Goal: Task Accomplishment & Management: Complete application form

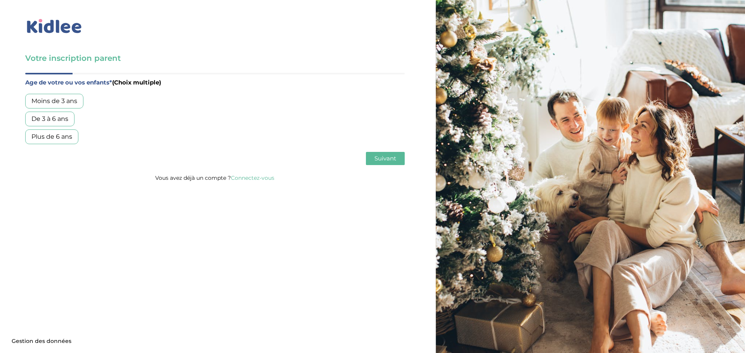
click at [63, 135] on div "Plus de 6 ans" at bounding box center [51, 137] width 53 height 15
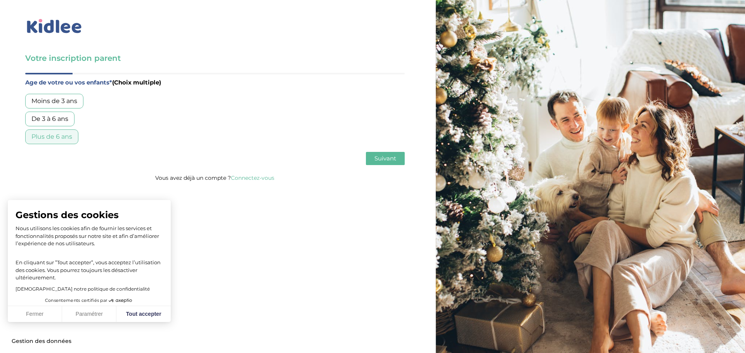
click at [62, 120] on div "De 3 à 6 ans" at bounding box center [49, 119] width 49 height 15
click at [389, 159] on span "Suivant" at bounding box center [385, 158] width 22 height 7
click at [35, 315] on button "Fermer" at bounding box center [35, 314] width 54 height 16
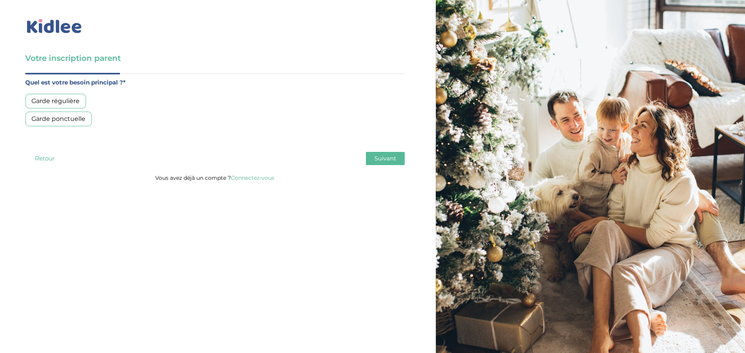
click at [49, 101] on div "Garde régulière" at bounding box center [55, 101] width 61 height 15
click at [383, 158] on span "Suivant" at bounding box center [385, 158] width 22 height 7
click at [69, 102] on div "Moins de 30h/mois" at bounding box center [60, 101] width 71 height 15
click at [385, 158] on span "Suivant" at bounding box center [385, 158] width 22 height 7
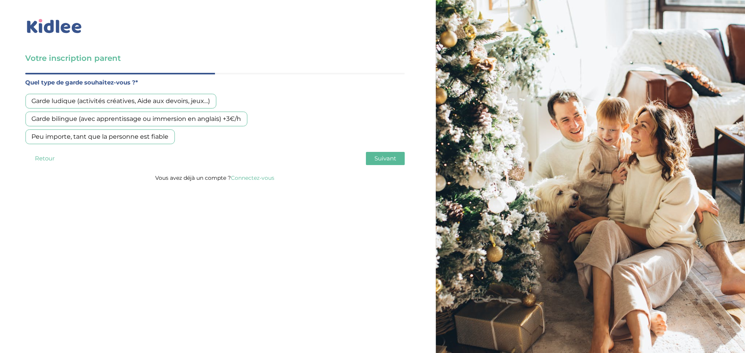
click at [112, 139] on div "Peu importe, tant que la personne est fiable" at bounding box center [99, 137] width 149 height 15
click at [385, 155] on span "Suivant" at bounding box center [385, 158] width 22 height 7
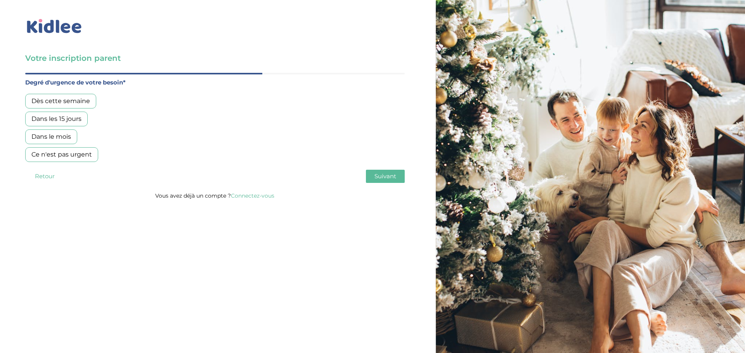
click at [50, 119] on div "Dans les 15 jours" at bounding box center [56, 119] width 62 height 15
click at [382, 175] on span "Suivant" at bounding box center [385, 176] width 22 height 7
click at [79, 135] on div "Non, je pars de zéro" at bounding box center [61, 137] width 73 height 15
click at [398, 174] on button "Suivant" at bounding box center [385, 176] width 39 height 13
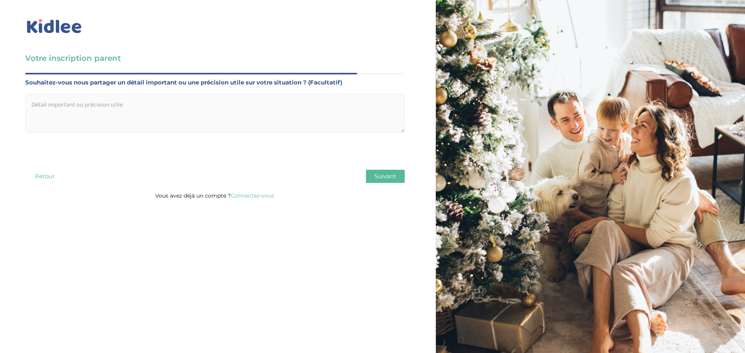
click at [93, 114] on textarea at bounding box center [214, 113] width 379 height 39
type textarea "G"
type textarea "g"
click at [393, 104] on textarea "Garde des enfants le mercredi après midi. Récupérer les enfants au centre de Lo…" at bounding box center [214, 113] width 379 height 39
type textarea "Garde des enfants le mercredi après midi. Récupérer les enfants au centre de Lo…"
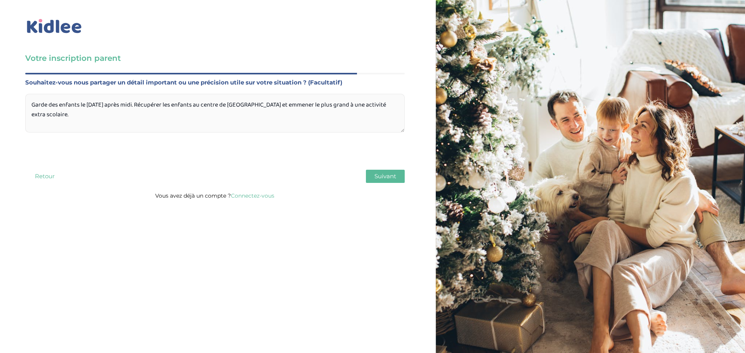
click at [386, 176] on span "Suivant" at bounding box center [385, 176] width 22 height 7
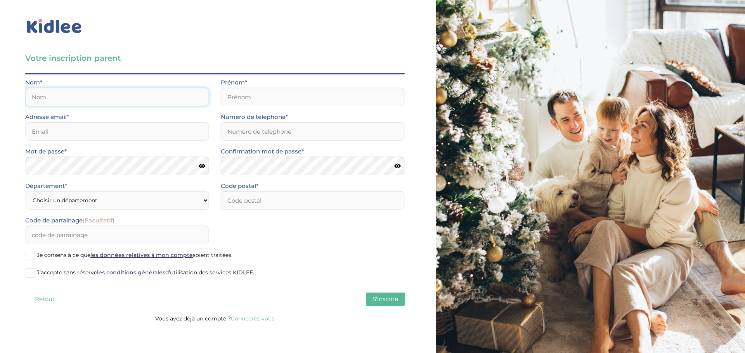
click at [51, 93] on input "text" at bounding box center [117, 97] width 184 height 19
type input "huet"
type input "sebastien"
type input "[EMAIL_ADDRESS][DOMAIN_NAME]"
type input "0618285823"
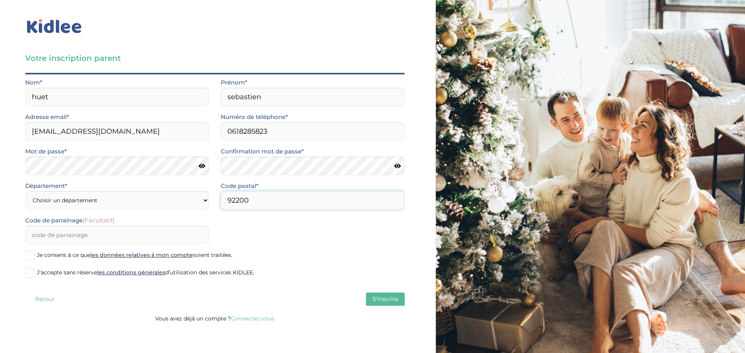
click at [243, 199] on input "92200" at bounding box center [313, 200] width 184 height 19
type input "92250"
click at [95, 155] on div "Mot de passe*" at bounding box center [117, 161] width 184 height 29
click at [142, 202] on select "Choisir un département Paris (75) Hauts-de-Seine (92) Yvelines (78) Val-de-Marn…" at bounding box center [117, 200] width 184 height 19
select select "92"
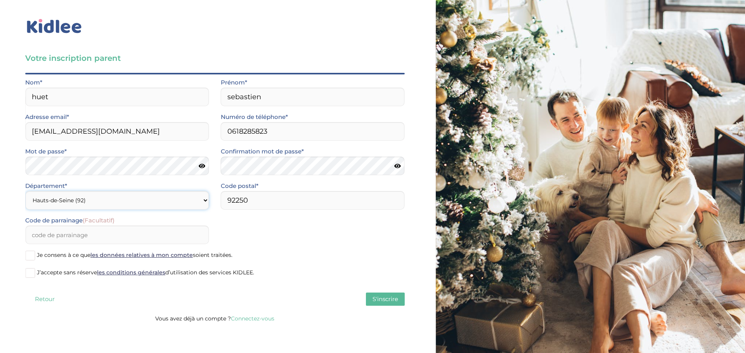
click at [25, 191] on select "Choisir un département Paris (75) Hauts-de-Seine (92) Yvelines (78) Val-de-Marn…" at bounding box center [117, 200] width 184 height 19
click at [33, 256] on span at bounding box center [30, 256] width 10 height 10
click at [0, 0] on input "Je consens à ce que les données relatives à mon compte soient traitées." at bounding box center [0, 0] width 0 height 0
click at [33, 274] on span at bounding box center [30, 273] width 10 height 10
click at [0, 0] on input "J’accepte sans réserve les conditions générales d’utilisation des services KIDL…" at bounding box center [0, 0] width 0 height 0
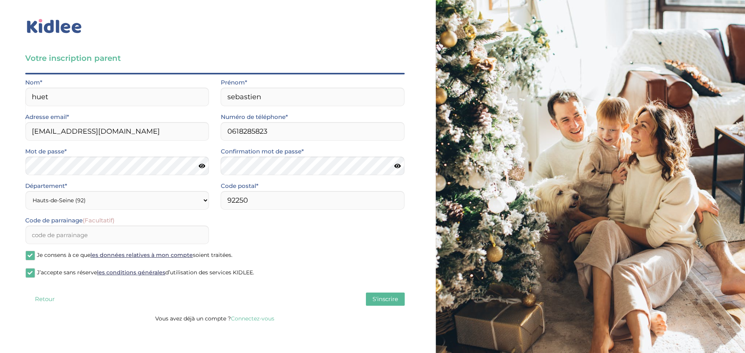
click at [389, 300] on span "S'inscrire" at bounding box center [385, 299] width 26 height 7
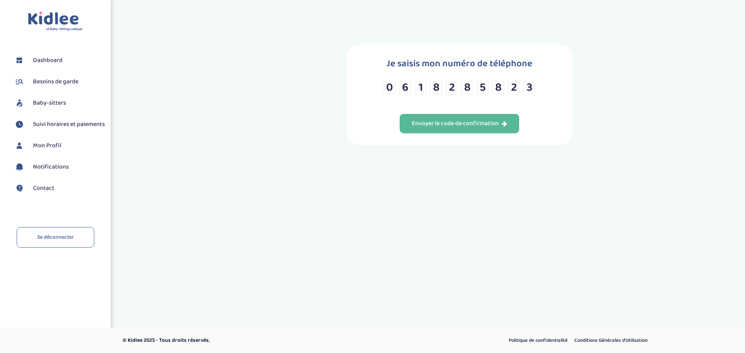
click at [446, 125] on div "Envoyer le code de confirmation" at bounding box center [459, 123] width 95 height 9
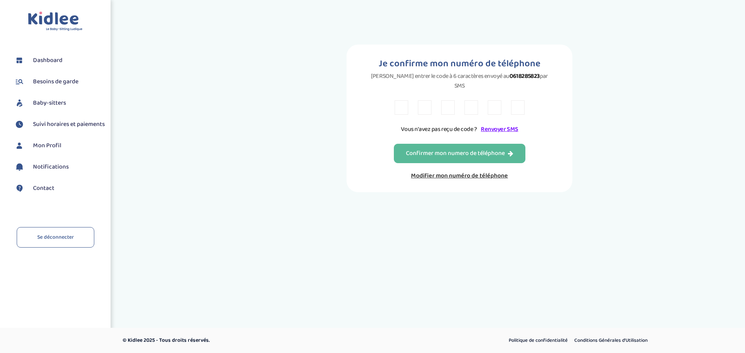
click at [400, 100] on input "text" at bounding box center [402, 107] width 14 height 14
type input "Z"
type input "9"
type input "X"
type input "T"
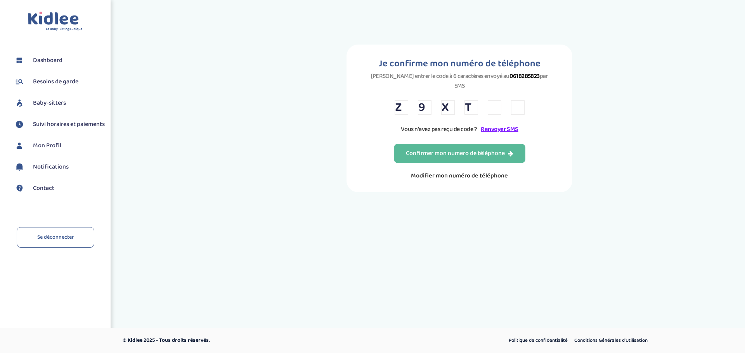
type input "W"
type input "F"
click at [435, 144] on button "Confirmer mon numero de téléphone" at bounding box center [460, 153] width 132 height 19
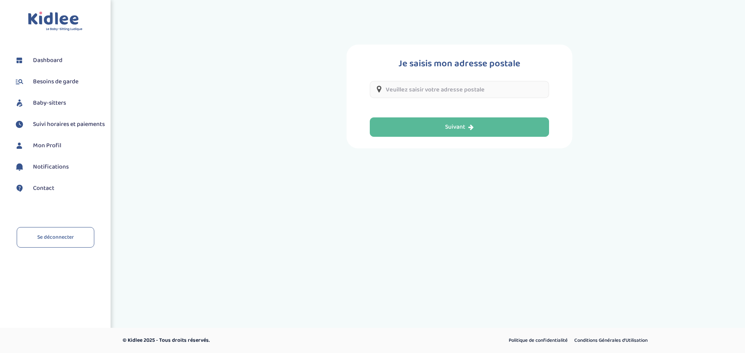
click at [400, 93] on input "text" at bounding box center [459, 89] width 179 height 17
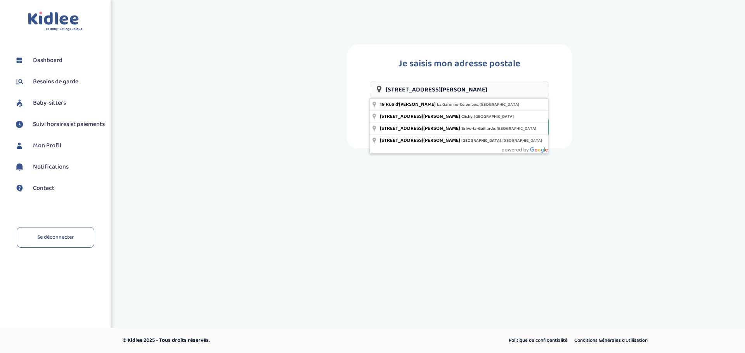
type input "[STREET_ADDRESS][PERSON_NAME]"
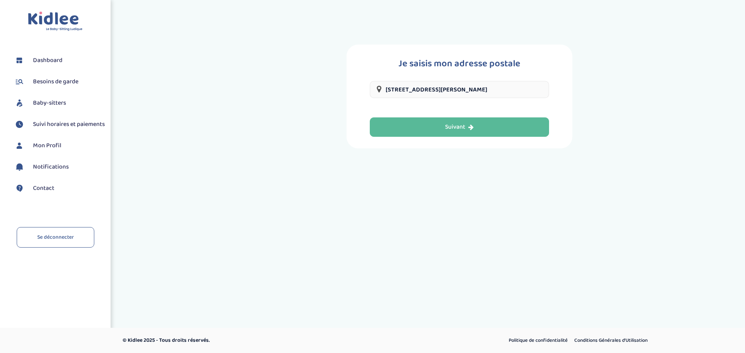
click at [431, 121] on button "Suivant" at bounding box center [459, 127] width 179 height 19
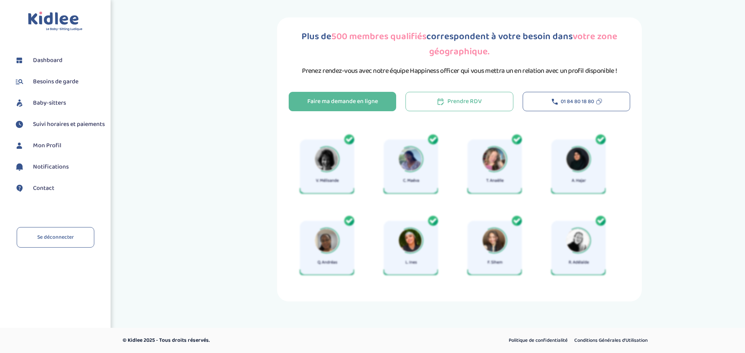
click at [316, 99] on div "Faire ma demande en ligne" at bounding box center [342, 101] width 71 height 9
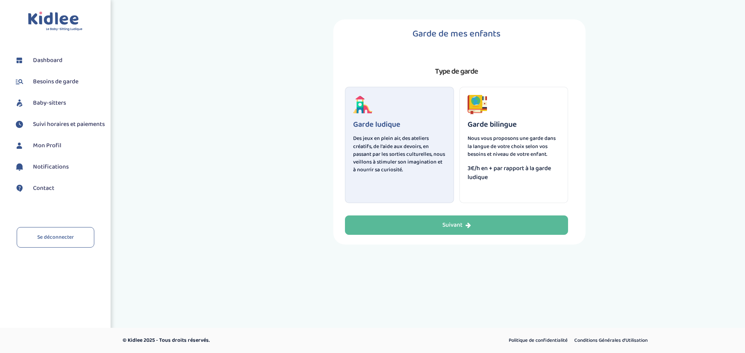
click at [454, 216] on button "Suivant" at bounding box center [456, 225] width 223 height 19
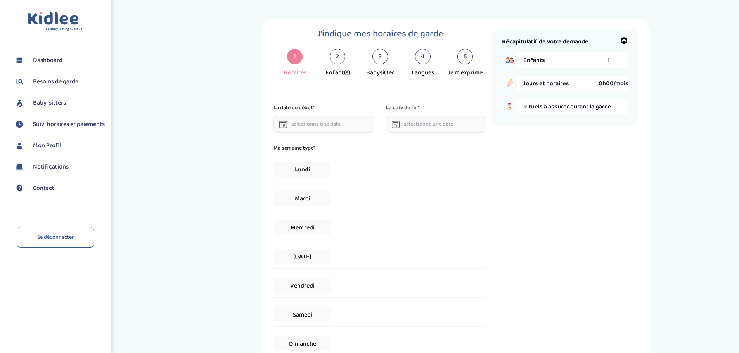
click at [336, 57] on div "2" at bounding box center [338, 57] width 16 height 16
click at [298, 126] on input "text" at bounding box center [323, 124] width 101 height 17
click at [323, 211] on td "1" at bounding box center [322, 214] width 14 height 12
type input "01-10-2025"
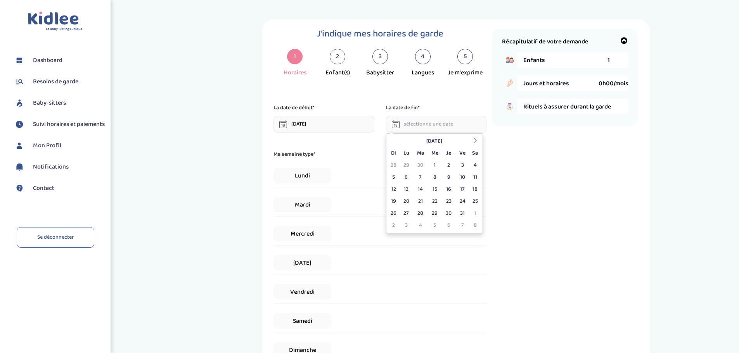
click at [422, 124] on input "text" at bounding box center [436, 124] width 101 height 17
click at [473, 141] on icon at bounding box center [474, 140] width 5 height 5
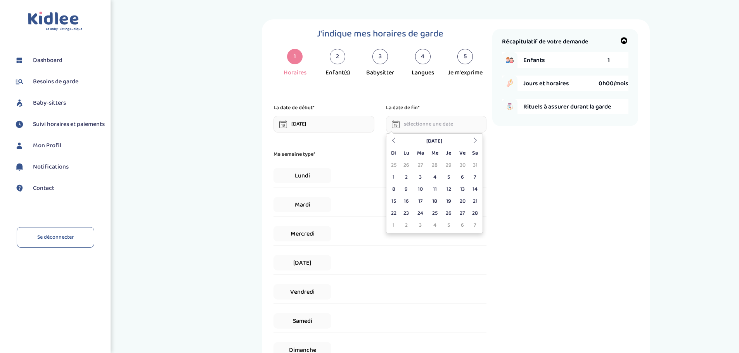
click at [473, 141] on icon at bounding box center [474, 140] width 5 height 5
click at [438, 203] on td "24" at bounding box center [434, 202] width 14 height 12
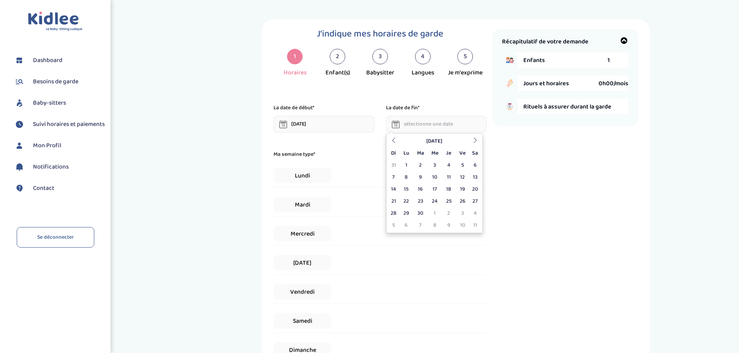
type input "24-06-2026"
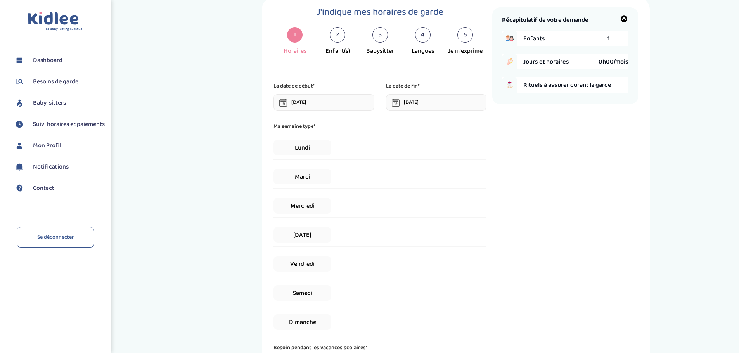
scroll to position [39, 0]
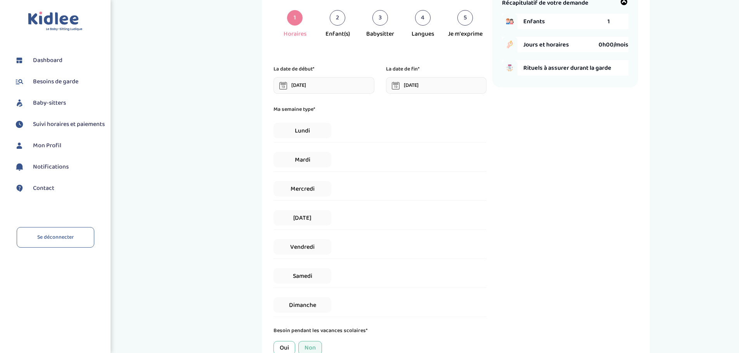
click at [303, 188] on span "Mercredi" at bounding box center [301, 189] width 57 height 16
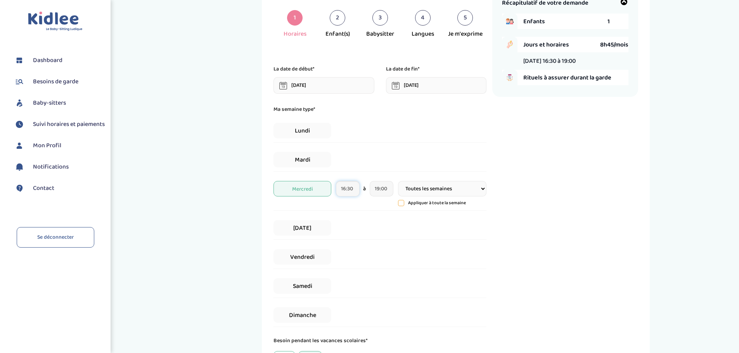
click at [355, 187] on input "16:30" at bounding box center [348, 189] width 24 height 16
click at [347, 190] on input "16:30" at bounding box center [348, 189] width 24 height 16
click at [347, 189] on input "16:30" at bounding box center [348, 189] width 24 height 16
click at [344, 188] on input "16:30" at bounding box center [348, 189] width 24 height 16
type input "13:30"
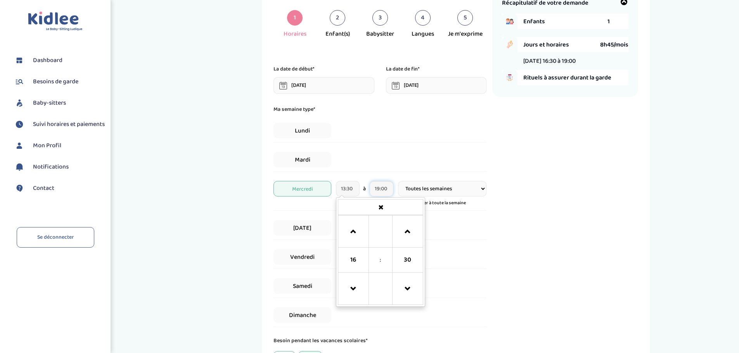
click at [376, 188] on input "19:00" at bounding box center [382, 189] width 24 height 16
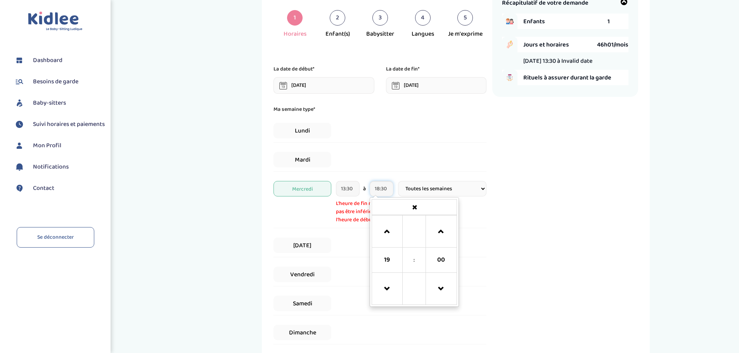
type input "18:30"
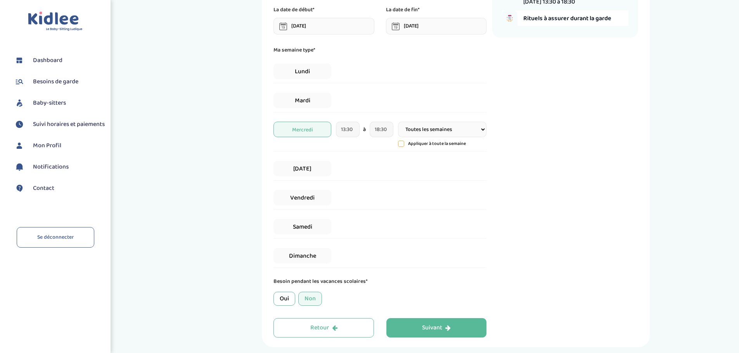
scroll to position [116, 0]
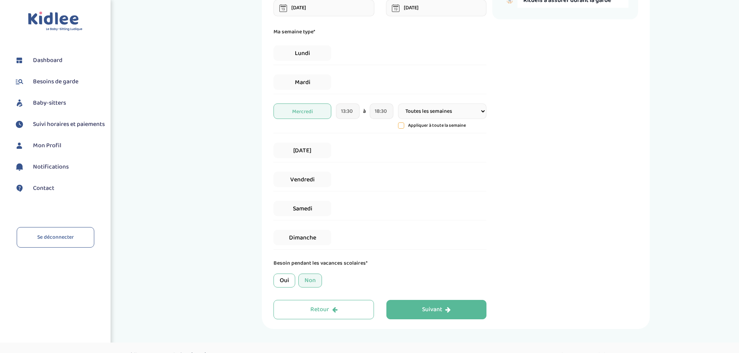
click at [313, 279] on div "Non" at bounding box center [310, 281] width 24 height 14
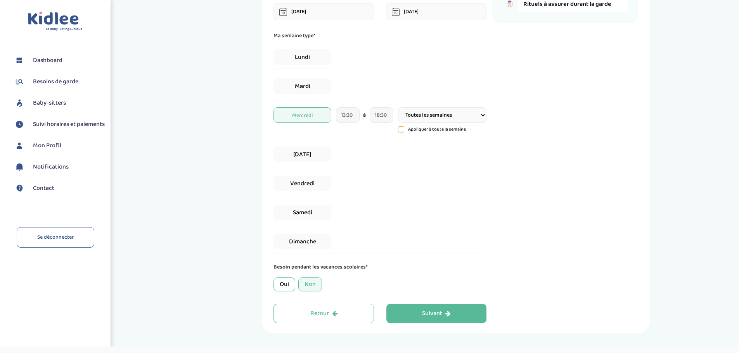
scroll to position [131, 0]
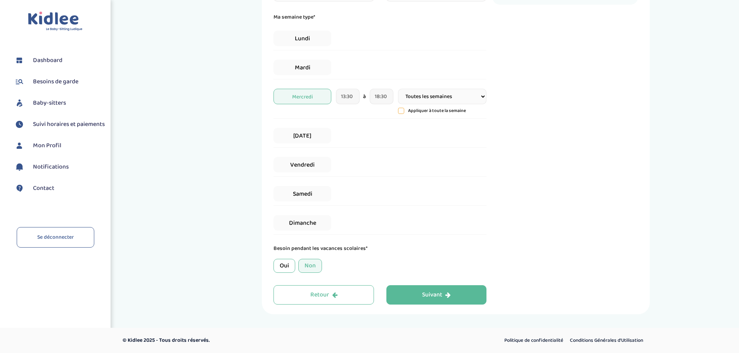
click at [431, 292] on div "Suivant" at bounding box center [436, 295] width 29 height 9
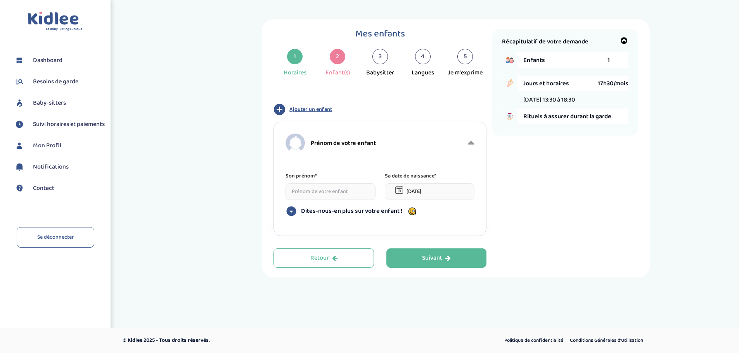
scroll to position [0, 0]
click at [315, 191] on input at bounding box center [334, 191] width 90 height 17
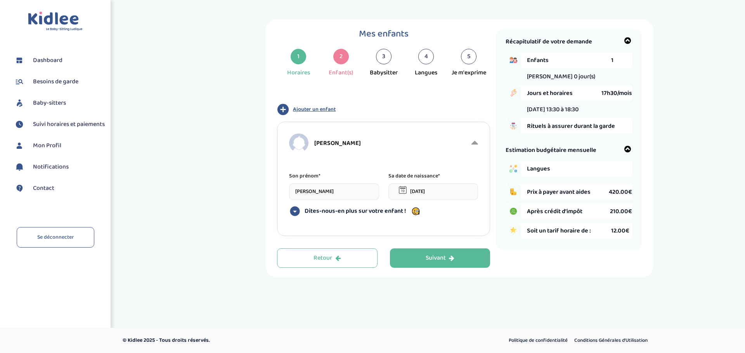
type input "Justin"
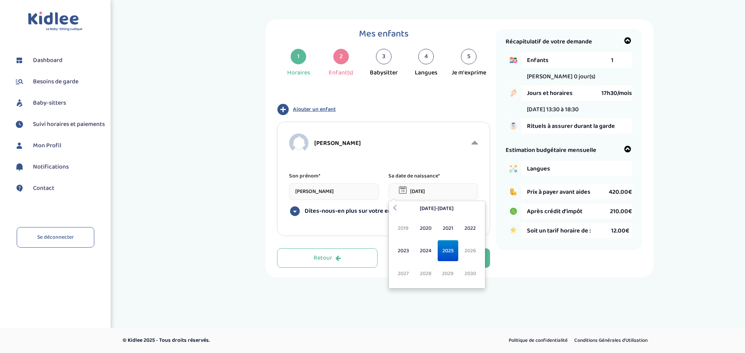
click at [417, 188] on input "15-09-2025" at bounding box center [433, 191] width 90 height 17
click at [405, 228] on span "2019" at bounding box center [403, 228] width 21 height 21
click at [398, 209] on th at bounding box center [394, 209] width 9 height 12
click at [446, 251] on span "Jul" at bounding box center [448, 251] width 21 height 21
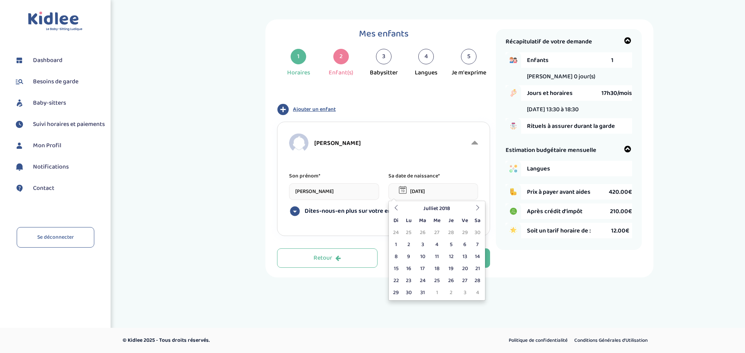
click at [395, 254] on td "8" at bounding box center [396, 257] width 12 height 12
type input "08-07-2018"
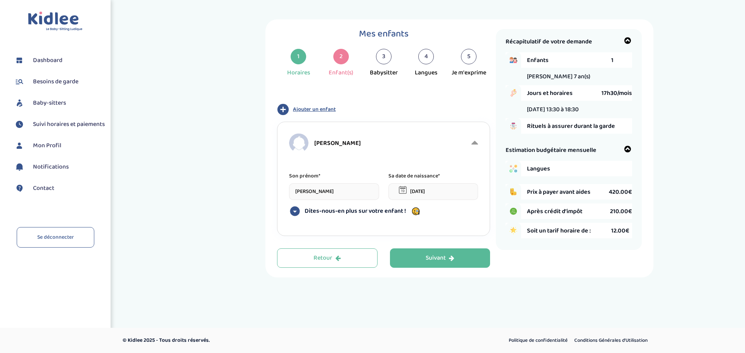
click at [327, 212] on span "Dites-nous-en plus sur votre enfant !" at bounding box center [355, 212] width 101 height 8
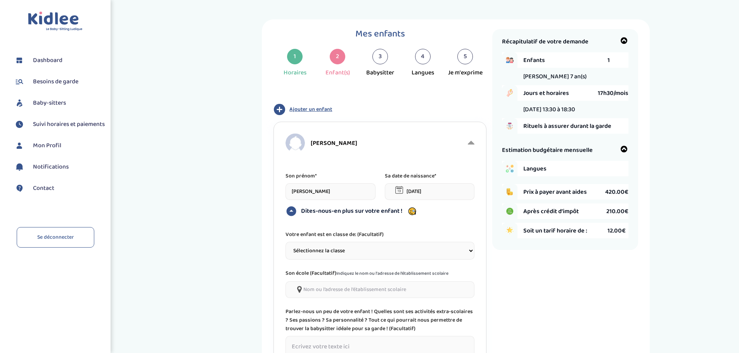
click at [321, 249] on select "Sélectionnez la classe Petite section (PS) Moyenne section (MS) Grande section …" at bounding box center [380, 251] width 189 height 18
select select "5"
click at [286, 242] on select "Sélectionnez la classe Petite section (PS) Moyenne section (MS) Grande section …" at bounding box center [380, 251] width 189 height 18
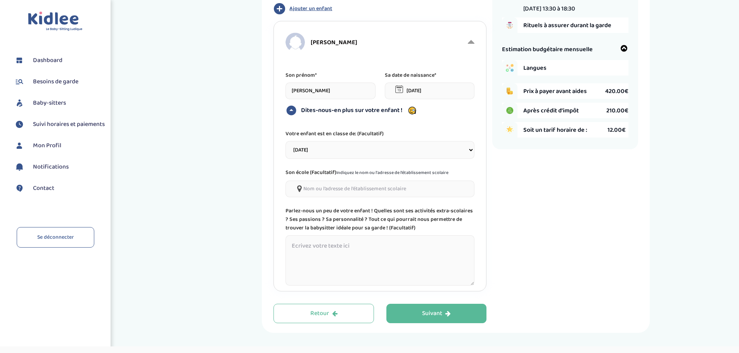
scroll to position [116, 0]
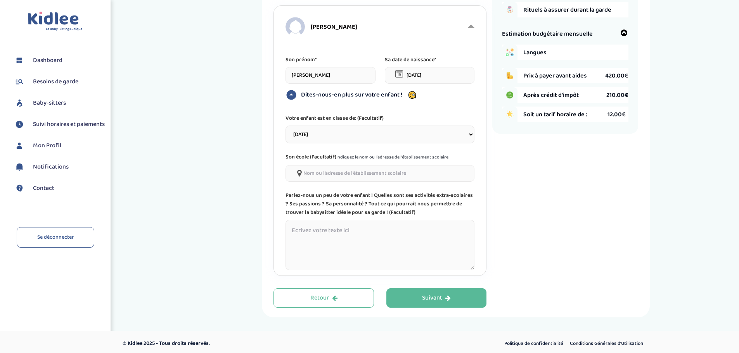
click at [296, 238] on textarea at bounding box center [380, 245] width 189 height 50
type textarea "N"
click at [446, 227] on textarea "Nous avons besoin de quelqu'un pour aller le chercher" at bounding box center [380, 245] width 189 height 50
click at [412, 239] on textarea "Nous avons besoin de quelqu'un pour aller le chercher à l'école (centre de lois…" at bounding box center [380, 245] width 189 height 50
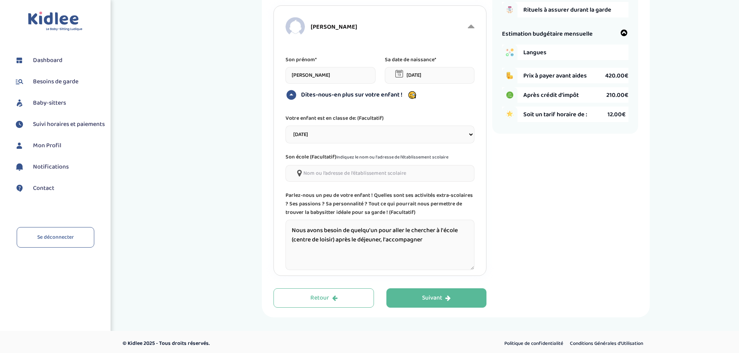
click at [431, 239] on textarea "Nous avons besoin de quelqu'un pour aller le chercher à l'école (centre de lois…" at bounding box center [380, 245] width 189 height 50
click at [302, 248] on textarea "Nous avons besoin de quelqu'un pour aller le chercher à l'école (centre de lois…" at bounding box center [380, 245] width 189 height 50
click at [329, 251] on textarea "Nous avons besoin de quelqu'un pour aller le chercher à l'école (centre de lois…" at bounding box center [380, 245] width 189 height 50
drag, startPoint x: 393, startPoint y: 246, endPoint x: 391, endPoint y: 253, distance: 6.6
click at [390, 253] on textarea "Nous avons besoin de quelqu'un pour aller le chercher à l'école (centre de lois…" at bounding box center [380, 245] width 189 height 50
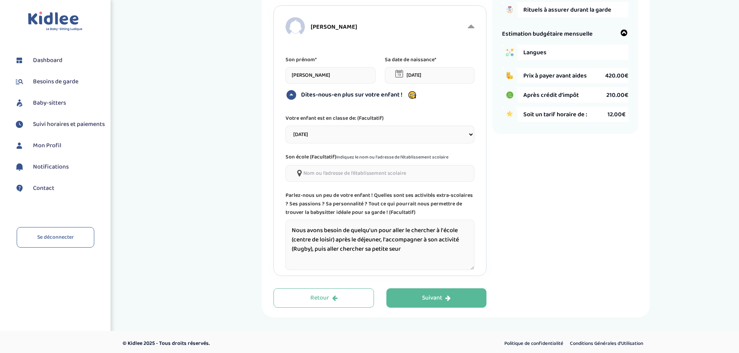
click at [395, 248] on textarea "Nous avons besoin de quelqu'un pour aller le chercher à l'école (centre de lois…" at bounding box center [380, 245] width 189 height 50
click at [412, 250] on textarea "Nous avons besoin de quelqu'un pour aller le chercher à l'école (centre de lois…" at bounding box center [380, 245] width 189 height 50
click at [458, 252] on textarea "Nous avons besoin de quelqu'un pour aller le chercher à l'école (centre de lois…" at bounding box center [380, 245] width 189 height 50
click at [400, 250] on textarea "Nous avons besoin de quelqu'un pour aller le chercher à l'école (centre de lois…" at bounding box center [380, 245] width 189 height 50
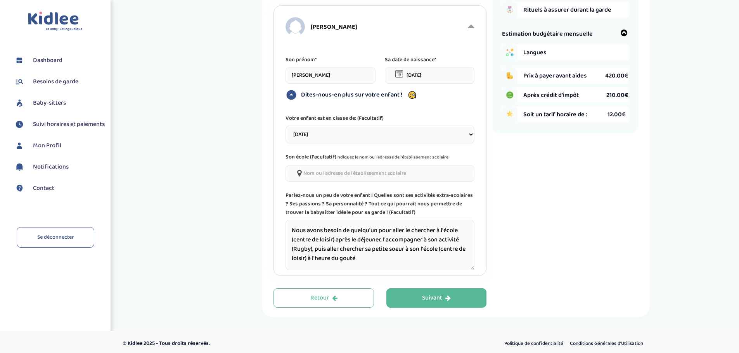
click at [400, 250] on textarea "Nous avons besoin de quelqu'un pour aller le chercher à l'école (centre de lois…" at bounding box center [380, 245] width 189 height 50
click at [373, 254] on textarea "Nous avons besoin de quelqu'un pour aller le chercher à l'école (centre de lois…" at bounding box center [380, 245] width 189 height 50
click at [371, 257] on textarea "Nous avons besoin de quelqu'un pour aller le chercher à l'école (centre de lois…" at bounding box center [380, 245] width 189 height 50
click at [436, 259] on textarea "Nous avons besoin de quelqu'un pour aller le chercher à l'école (centre de lois…" at bounding box center [380, 245] width 189 height 50
click at [441, 260] on textarea "Nous avons besoin de quelqu'un pour aller le chercher à l'école (centre de lois…" at bounding box center [380, 245] width 189 height 50
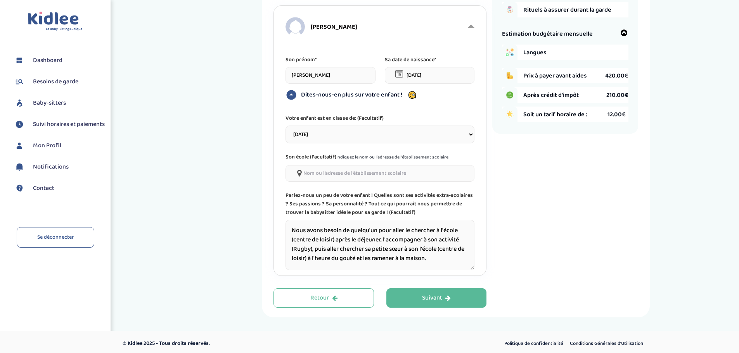
type textarea "Nous avons besoin de quelqu'un pour aller le chercher à l'école (centre de lois…"
click at [436, 300] on div "Suivant" at bounding box center [436, 298] width 29 height 9
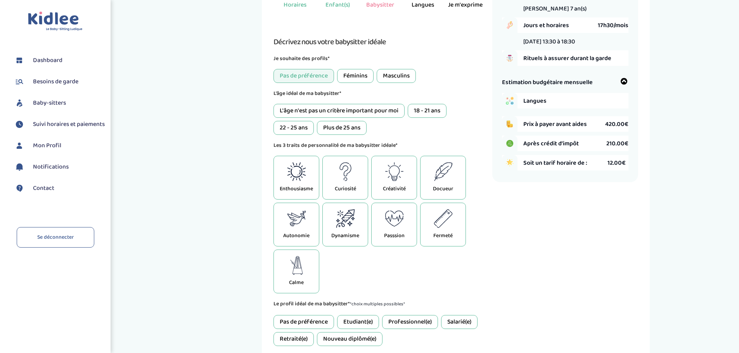
scroll to position [107, 0]
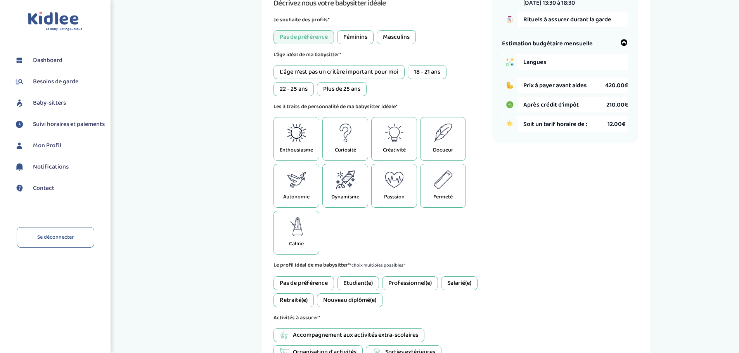
click at [302, 237] on div "Calme" at bounding box center [296, 233] width 46 height 44
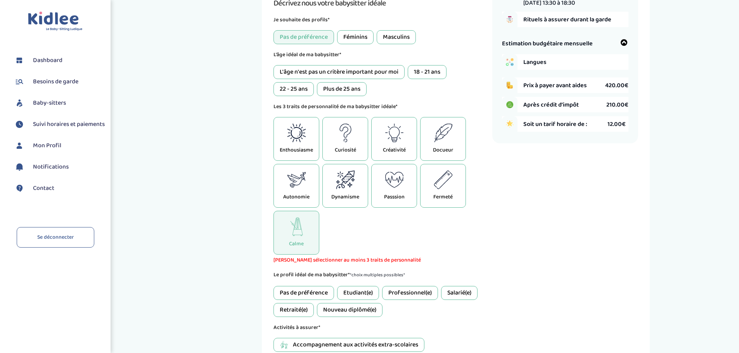
click at [344, 180] on icon at bounding box center [345, 180] width 19 height 19
click at [311, 179] on div "Autonomie" at bounding box center [296, 186] width 46 height 44
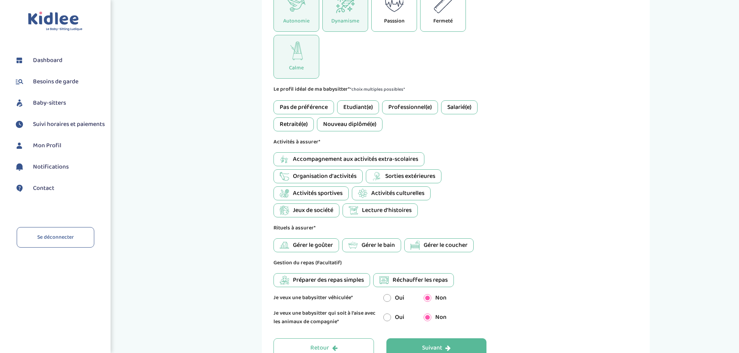
scroll to position [301, 0]
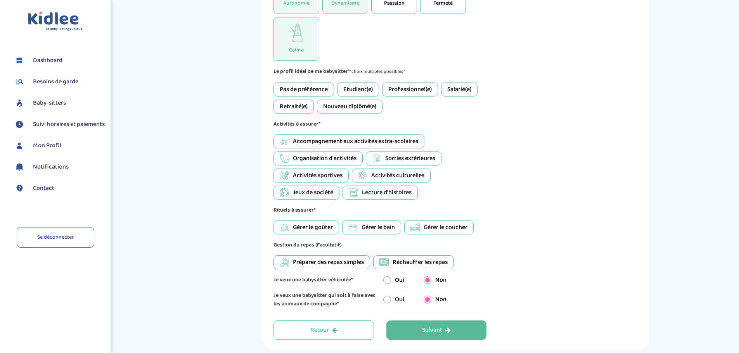
click at [295, 90] on div "Pas de préférence" at bounding box center [303, 90] width 61 height 14
click at [304, 140] on span "Accompagnement aux activités extra-scolaires" at bounding box center [355, 141] width 125 height 9
click at [365, 194] on span "Lecture d'histoires" at bounding box center [387, 192] width 50 height 9
click at [323, 191] on span "Jeux de société" at bounding box center [313, 192] width 40 height 9
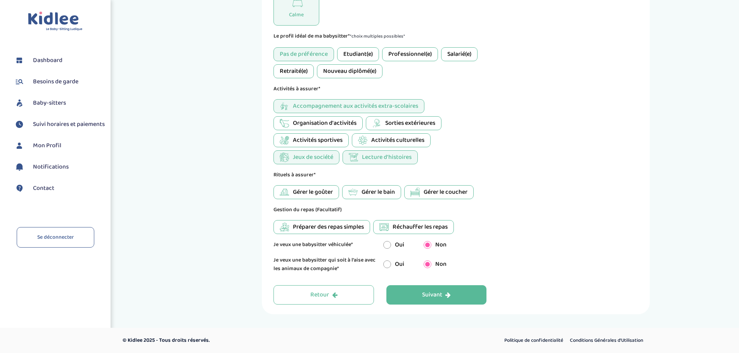
click at [384, 196] on span "Gérer le bain" at bounding box center [378, 192] width 33 height 9
click at [303, 191] on span "Gérer le goûter" at bounding box center [313, 192] width 40 height 9
click at [415, 295] on button "Suivant" at bounding box center [436, 295] width 100 height 19
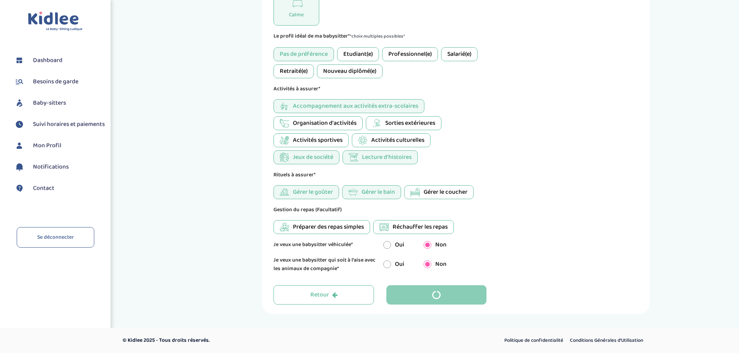
scroll to position [0, 0]
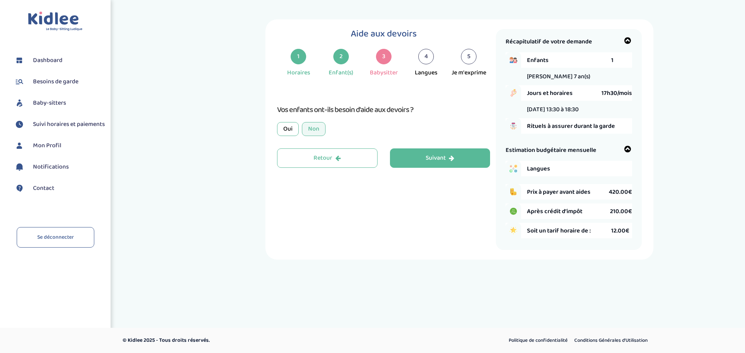
click at [310, 128] on div "Non" at bounding box center [314, 129] width 24 height 14
click at [441, 158] on div "Suivant" at bounding box center [440, 158] width 29 height 9
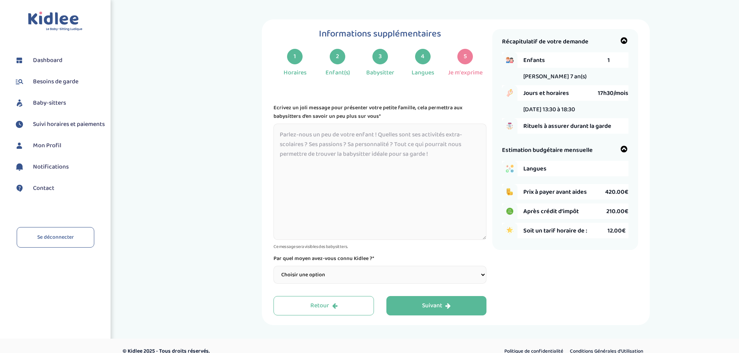
click at [341, 57] on div "2" at bounding box center [338, 57] width 16 height 16
click at [338, 56] on div "2" at bounding box center [338, 57] width 16 height 16
click at [326, 303] on div "Retour" at bounding box center [323, 306] width 27 height 9
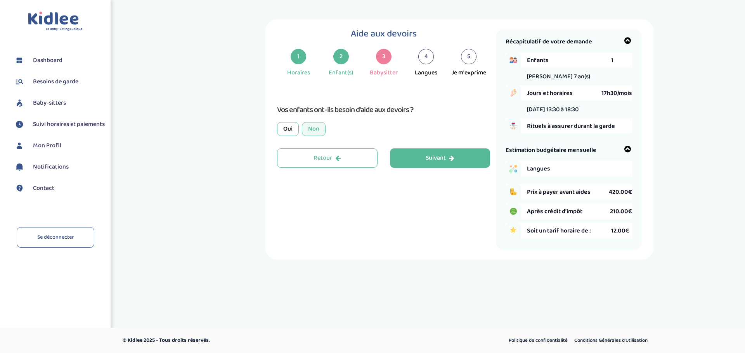
click at [332, 161] on div "Retour" at bounding box center [326, 158] width 27 height 9
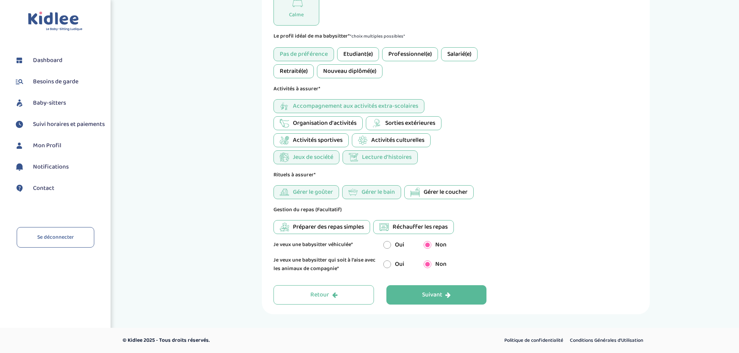
click at [320, 291] on div "Retour" at bounding box center [323, 295] width 27 height 9
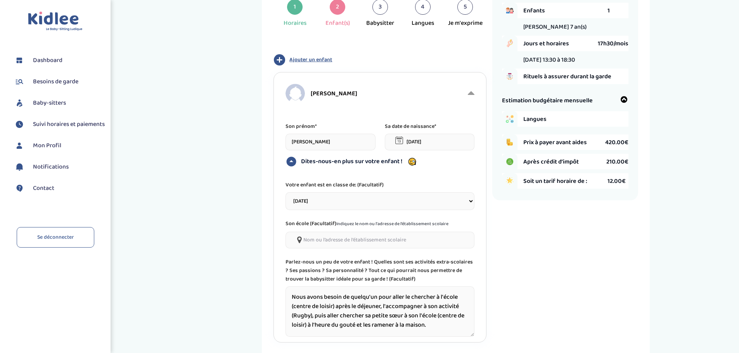
scroll to position [68, 0]
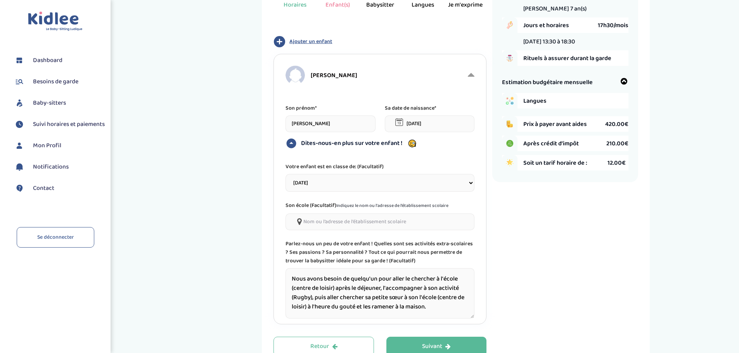
click at [318, 39] on span "Ajouter un enfant" at bounding box center [310, 42] width 43 height 8
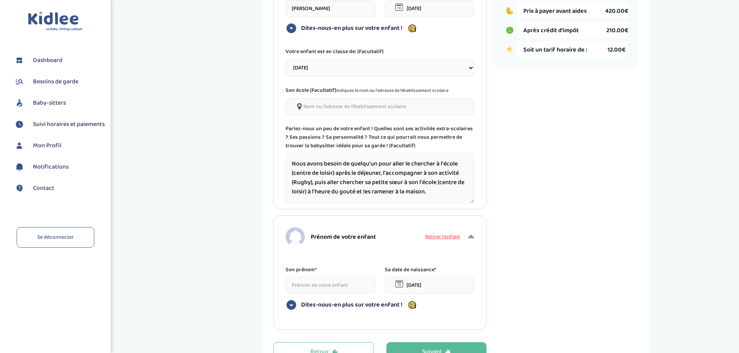
scroll to position [240, 0]
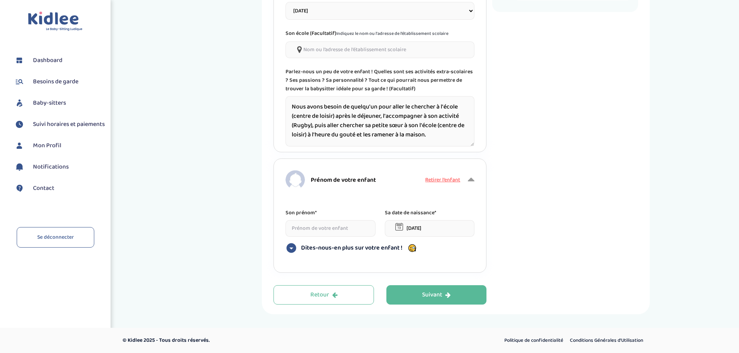
click at [308, 227] on input at bounding box center [331, 228] width 90 height 17
type input "Hortense"
click at [415, 227] on input "15-09-2025" at bounding box center [430, 228] width 90 height 17
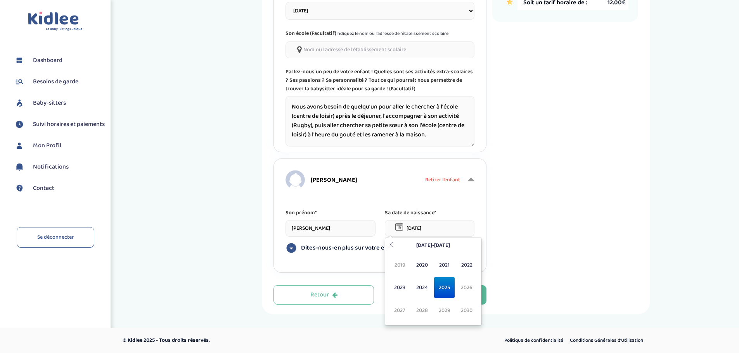
click at [396, 263] on span "2019" at bounding box center [399, 265] width 21 height 21
click at [403, 270] on span "Jan" at bounding box center [399, 265] width 21 height 21
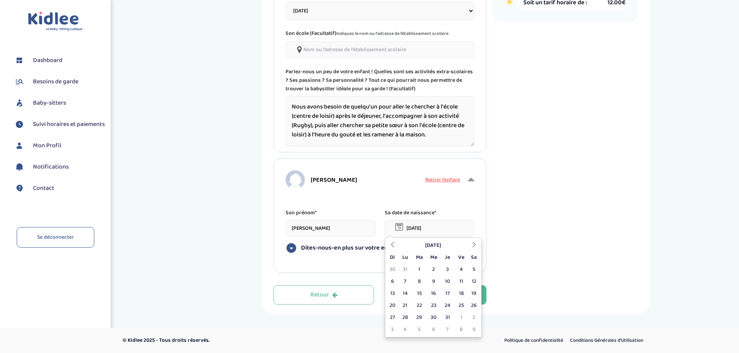
click at [475, 296] on td "19" at bounding box center [474, 294] width 12 height 12
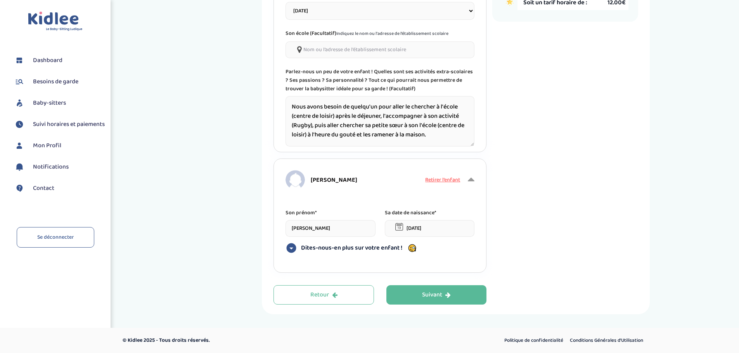
click at [410, 227] on input "19-01-2019" at bounding box center [430, 228] width 90 height 17
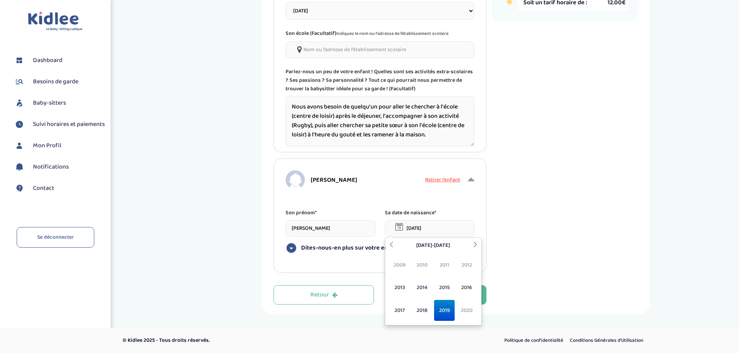
click at [433, 230] on input "22-01-2019" at bounding box center [430, 228] width 90 height 17
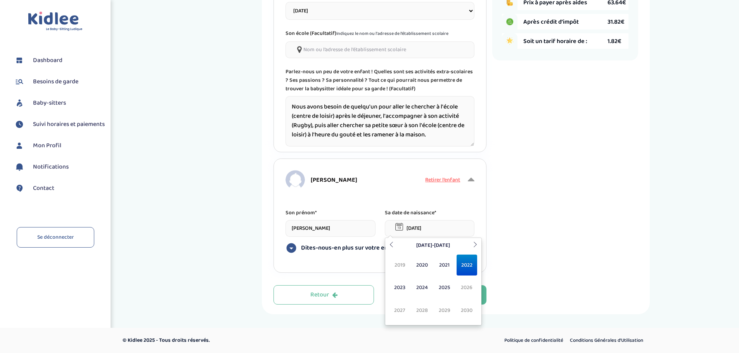
type input "22-01-2022"
click at [464, 263] on span "2022" at bounding box center [467, 265] width 21 height 21
click at [399, 265] on span "Jan" at bounding box center [399, 265] width 21 height 21
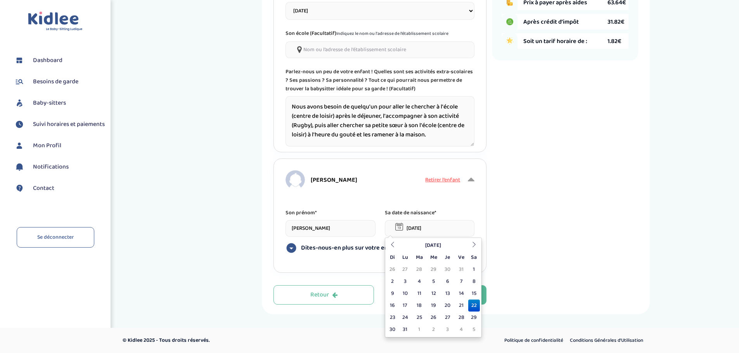
click at [474, 304] on td "22" at bounding box center [474, 306] width 12 height 12
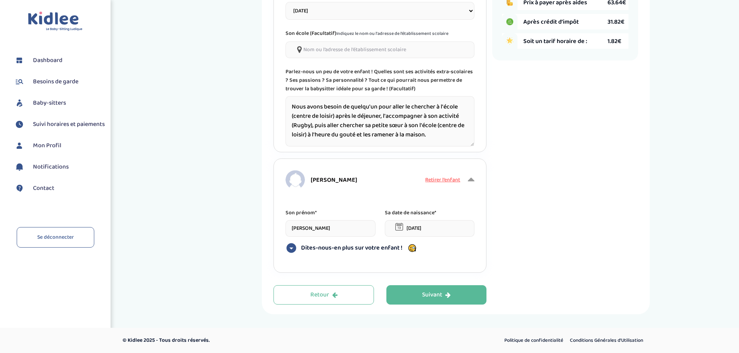
click at [315, 247] on span "Dites-nous-en plus sur votre enfant !" at bounding box center [351, 248] width 101 height 8
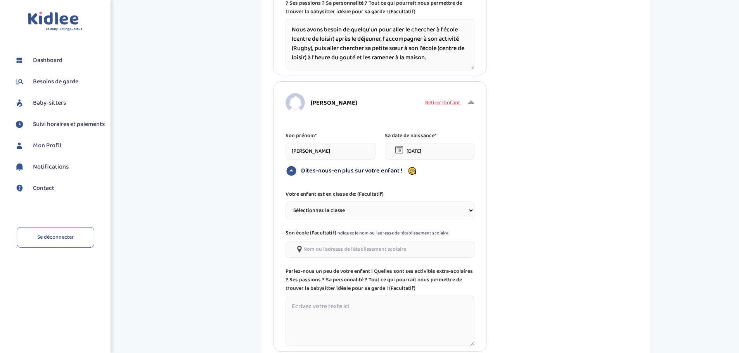
scroll to position [318, 0]
click at [335, 212] on select "Sélectionnez la classe Petite section (PS) Moyenne section (MS) Grande section …" at bounding box center [380, 210] width 189 height 18
select select "1"
click at [286, 201] on select "Sélectionnez la classe Petite section (PS) Moyenne section (MS) Grande section …" at bounding box center [380, 210] width 189 height 18
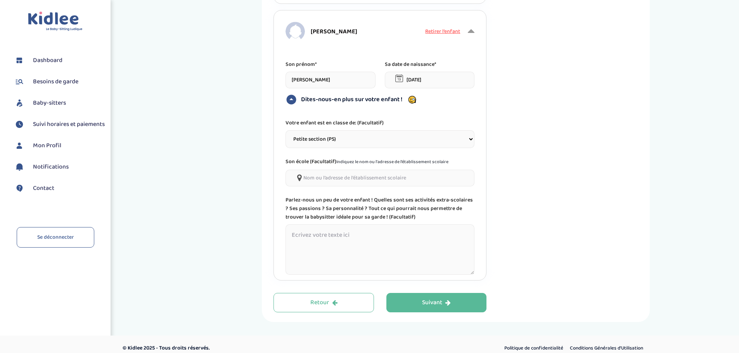
scroll to position [396, 0]
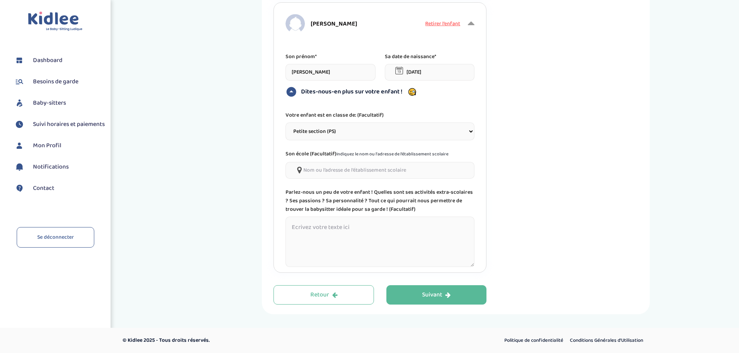
click at [438, 296] on div "Suivant" at bounding box center [436, 295] width 29 height 9
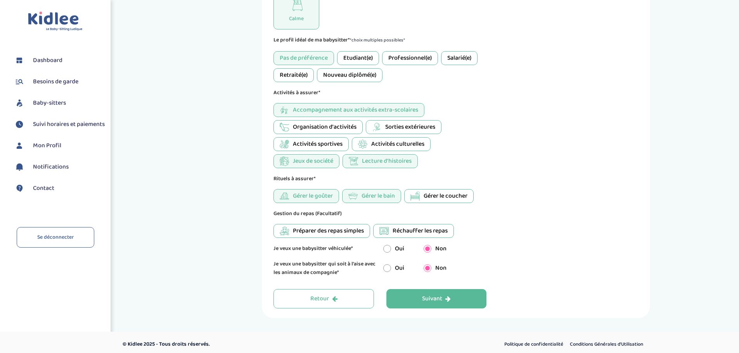
scroll to position [336, 0]
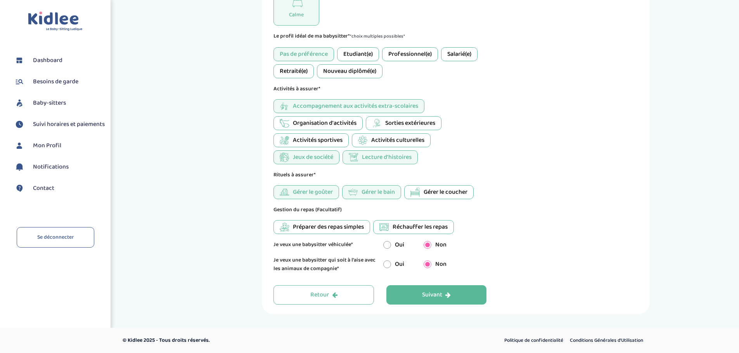
click at [436, 294] on div "Suivant" at bounding box center [436, 295] width 29 height 9
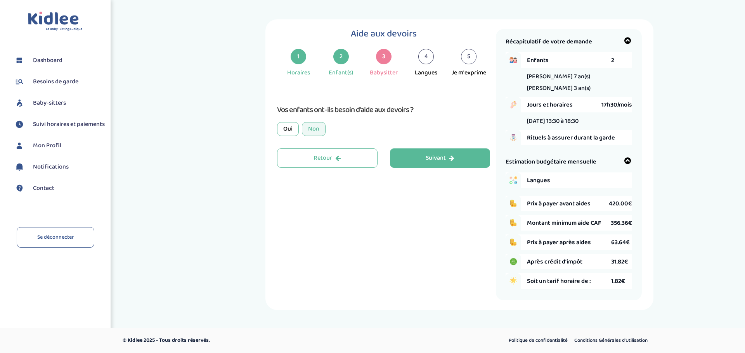
click at [433, 159] on div "Suivant" at bounding box center [440, 158] width 29 height 9
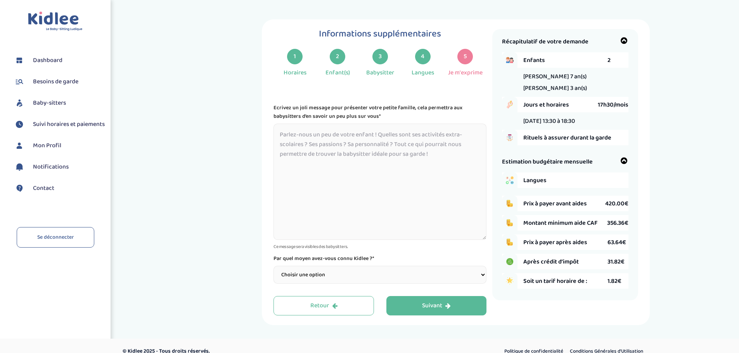
click at [303, 147] on textarea at bounding box center [379, 182] width 213 height 116
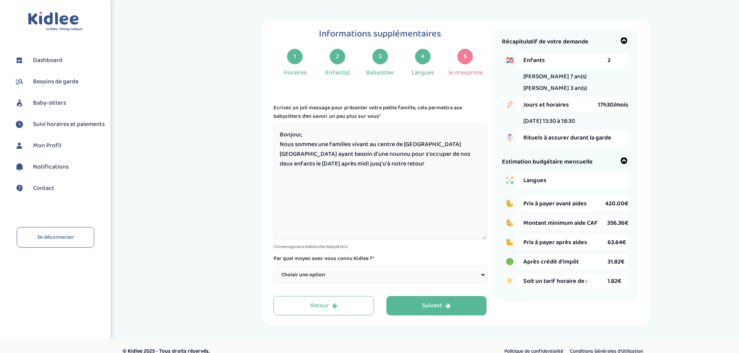
drag, startPoint x: 345, startPoint y: 161, endPoint x: 363, endPoint y: 186, distance: 30.0
click at [346, 161] on textarea "Bonjour, Nous sommes une familles vivant au centre de La Garenne Colombes ayant…" at bounding box center [379, 182] width 213 height 116
click at [394, 168] on textarea "Bonjour, Nous sommes une familles vivant au centre de La Garenne Colombes ayant…" at bounding box center [379, 182] width 213 height 116
click at [390, 164] on textarea "Bonjour, Nous sommes une familles vivant au centre de La Garenne Colombes ayant…" at bounding box center [379, 182] width 213 height 116
click at [412, 186] on textarea "Bonjour, Nous sommes une familles vivant au centre de La Garenne Colombes ayant…" at bounding box center [379, 182] width 213 height 116
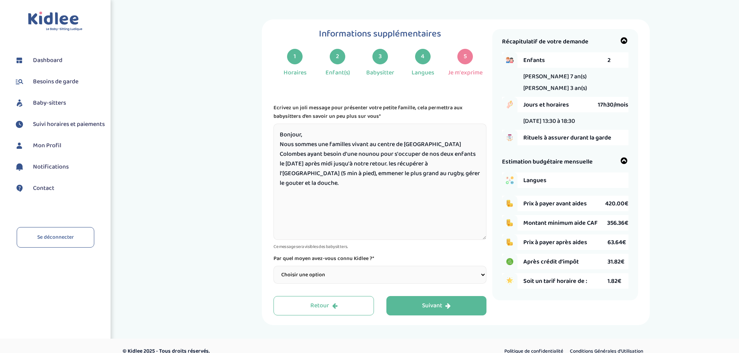
click at [477, 173] on textarea "Bonjour, Nous sommes une familles vivant au centre de La Garenne Colombes ayant…" at bounding box center [379, 182] width 213 height 116
click at [401, 174] on textarea "Bonjour, Nous sommes une familles vivant au centre de La Garenne Colombes ayant…" at bounding box center [379, 182] width 213 height 116
click at [391, 162] on textarea "Bonjour, Nous sommes une familles vivant au centre de La Garenne Colombes ayant…" at bounding box center [379, 182] width 213 height 116
click at [327, 190] on textarea "Bonjour, Nous sommes une familles vivant au centre de La Garenne Colombes ayant…" at bounding box center [379, 182] width 213 height 116
click at [339, 214] on textarea "Bonjour, Nous sommes une familles vivant au centre de La Garenne Colombes ayant…" at bounding box center [379, 182] width 213 height 116
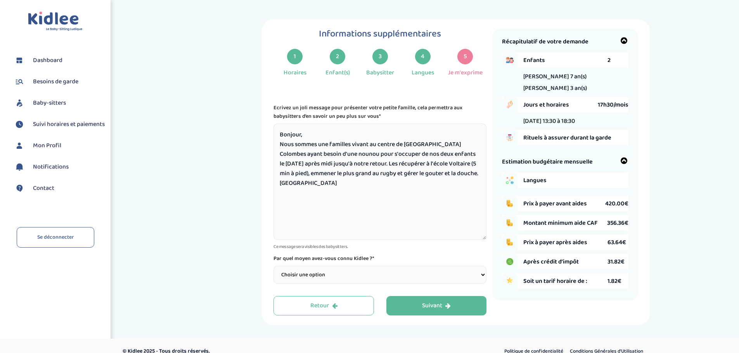
type textarea "Bonjour, Nous sommes une familles vivant au centre de La Garenne Colombes ayant…"
click at [376, 272] on select "Choisir une option Bouche à Oreille Google Plateforme Gens de confiance Faceboo…" at bounding box center [379, 275] width 213 height 18
click at [220, 175] on div "Informations supplémentaires 1 Horaires 2 Enfant(s) 3 Babysitter 4 Langues 5 Je…" at bounding box center [456, 172] width 554 height 306
click at [309, 270] on select "Choisir une option Bouche à Oreille Google Plateforme Gens de confiance Faceboo…" at bounding box center [379, 275] width 213 height 18
select select "2"
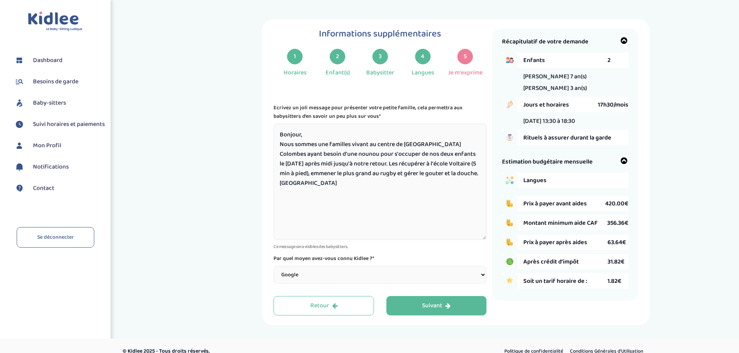
click at [273, 266] on select "Choisir une option Bouche à Oreille Google Plateforme Gens de confiance Faceboo…" at bounding box center [379, 275] width 213 height 18
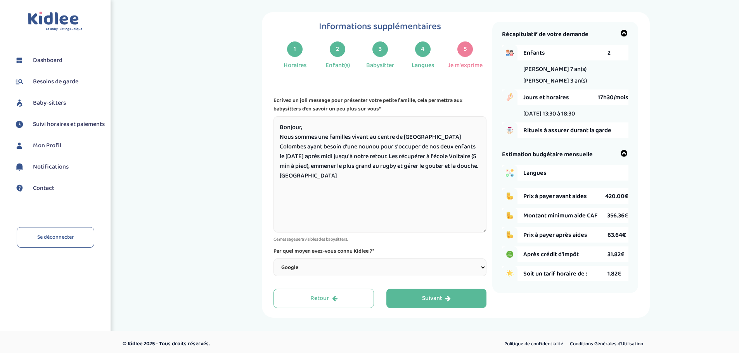
scroll to position [11, 0]
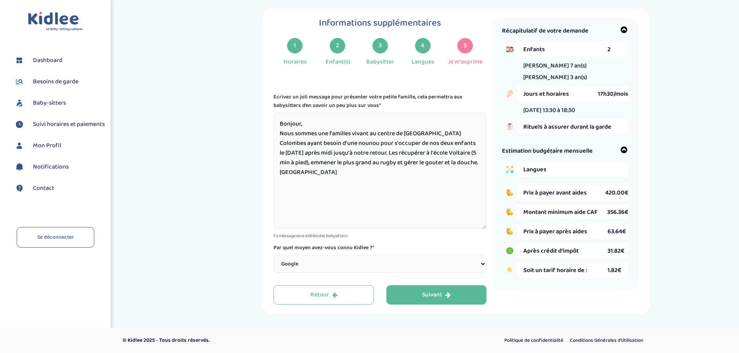
click at [441, 294] on div "Suivant" at bounding box center [436, 295] width 29 height 9
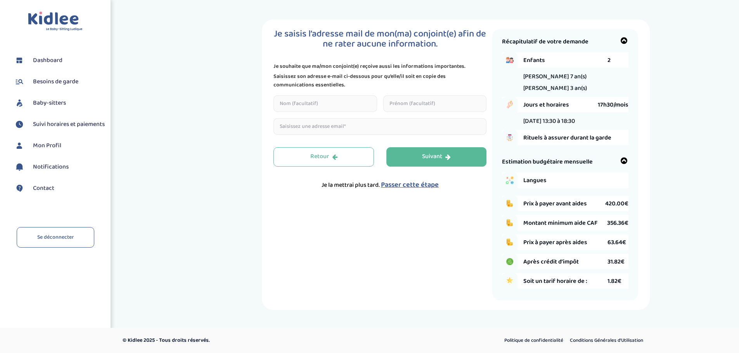
scroll to position [0, 0]
click at [311, 129] on input "email" at bounding box center [383, 126] width 213 height 17
drag, startPoint x: 294, startPoint y: 214, endPoint x: 298, endPoint y: 212, distance: 4.2
click at [294, 214] on div "Je saisis l’adresse mail de mon(ma) conjoint(e) afin de ne rater aucune informa…" at bounding box center [386, 165] width 219 height 272
click at [441, 156] on div "Suivant" at bounding box center [440, 156] width 29 height 9
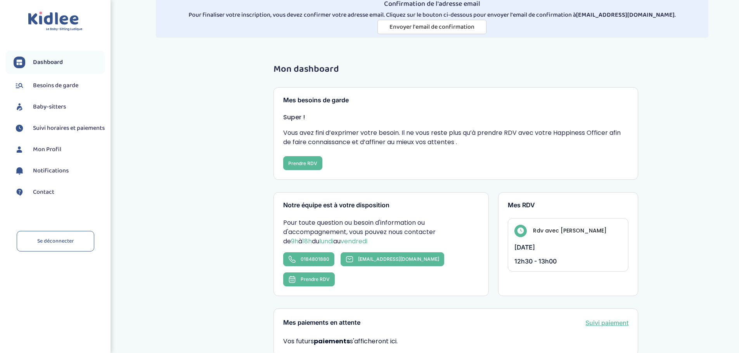
scroll to position [14, 0]
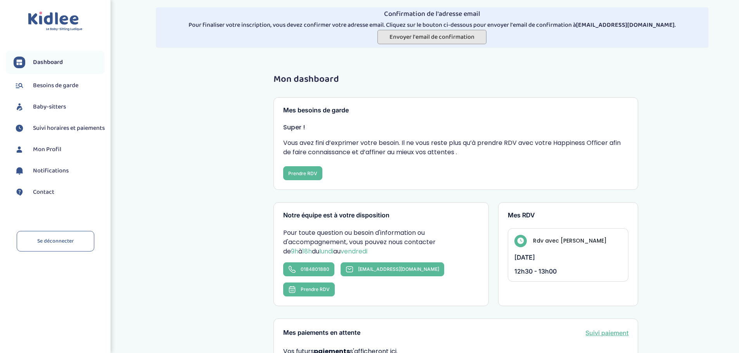
click at [411, 31] on button "Envoyer l'email de confirmation" at bounding box center [431, 37] width 109 height 14
